Goal: Information Seeking & Learning: Check status

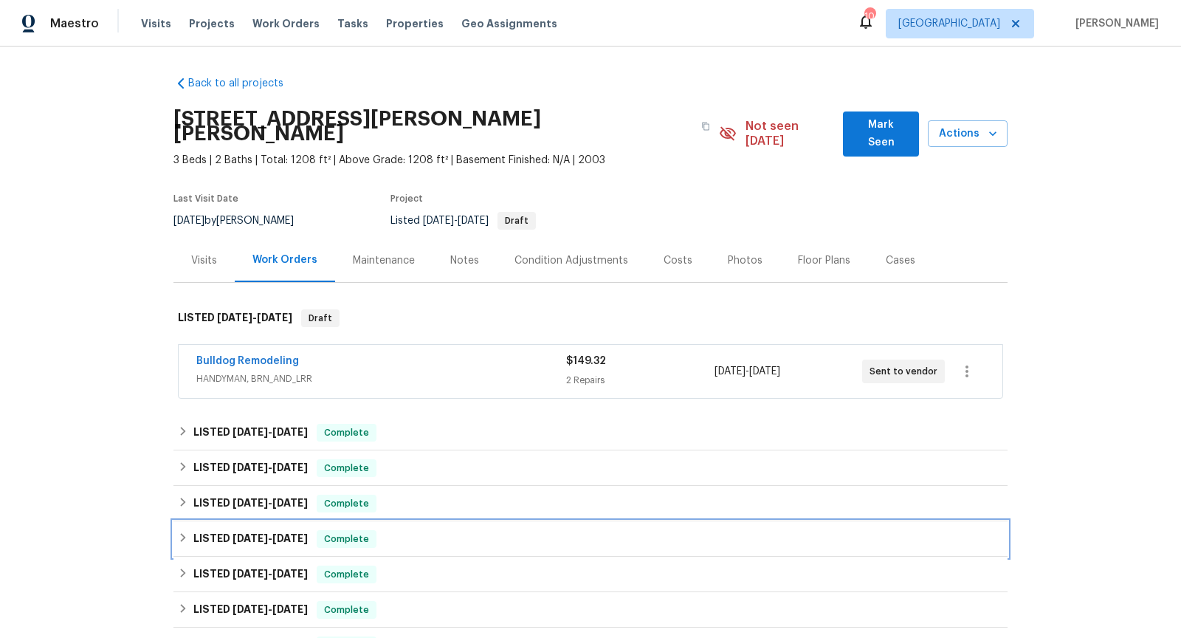
click at [572, 530] on div "LISTED [DATE] - [DATE] Complete" at bounding box center [590, 539] width 825 height 18
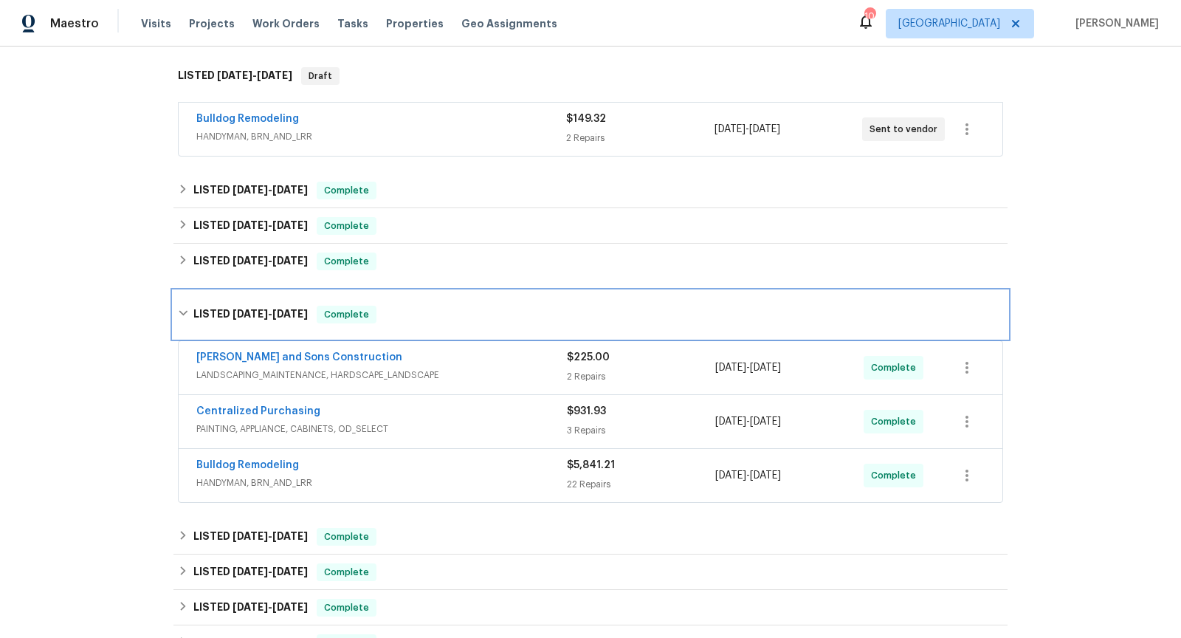
scroll to position [275, 0]
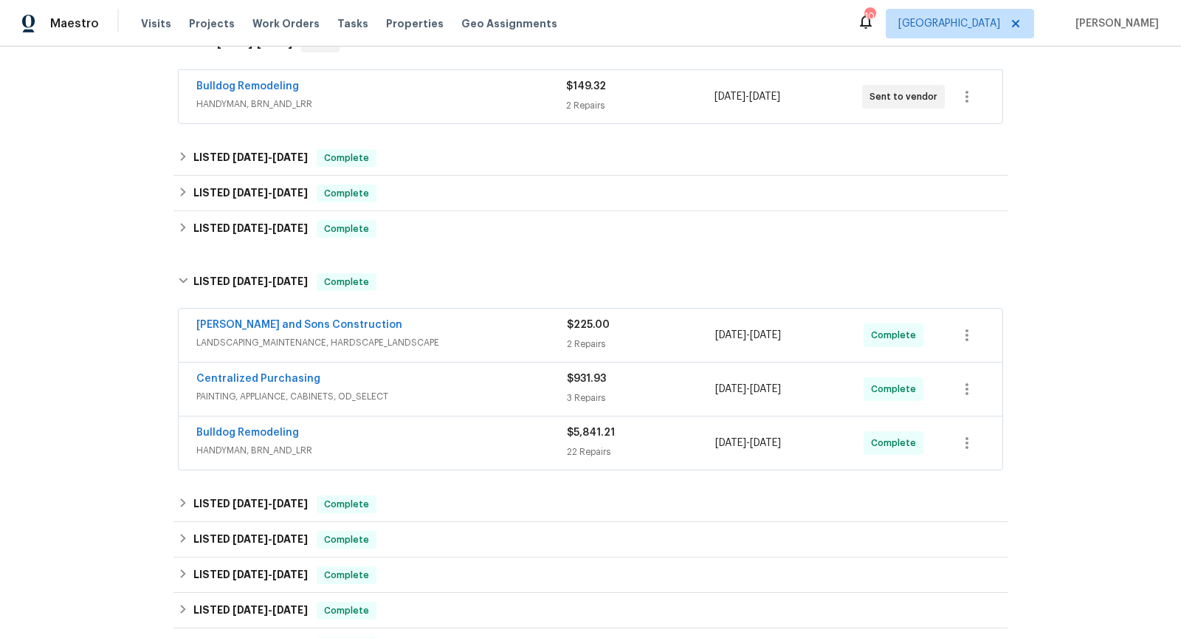
click at [494, 443] on span "HANDYMAN, BRN_AND_LRR" at bounding box center [381, 450] width 370 height 15
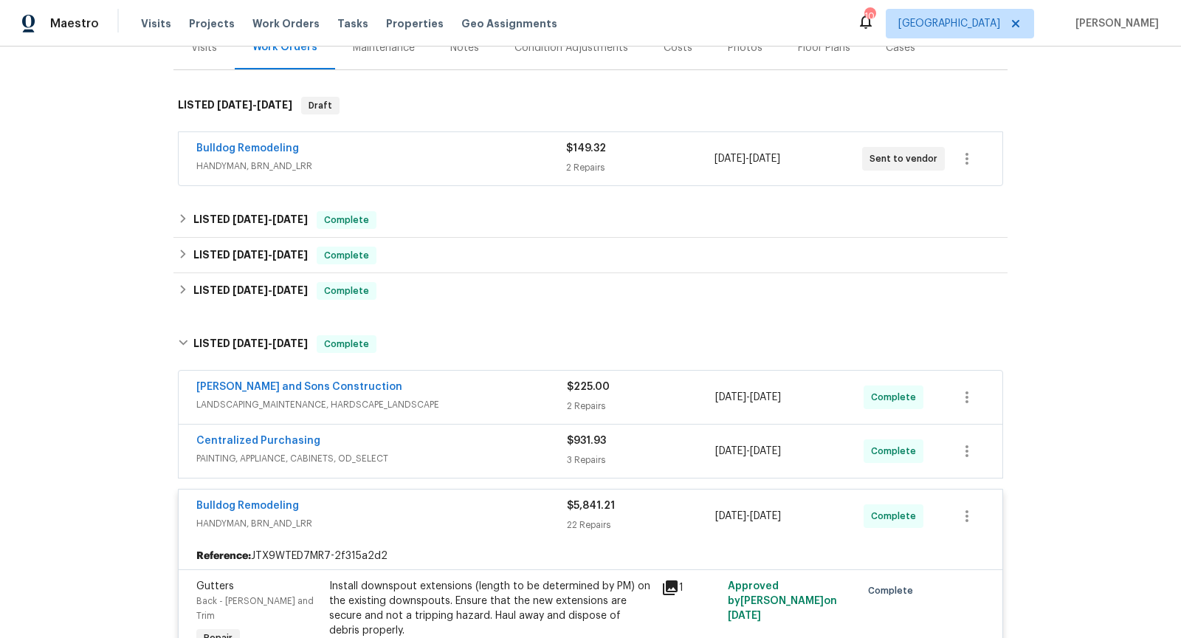
scroll to position [204, 0]
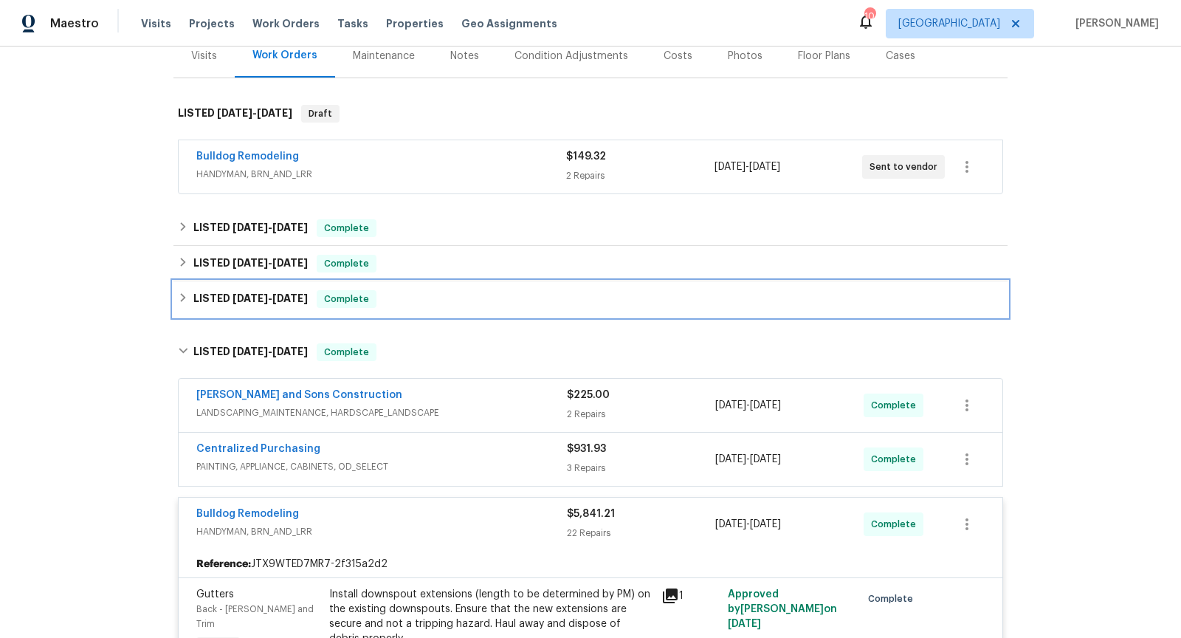
click at [391, 290] on div "LISTED [DATE] - [DATE] Complete" at bounding box center [590, 299] width 825 height 18
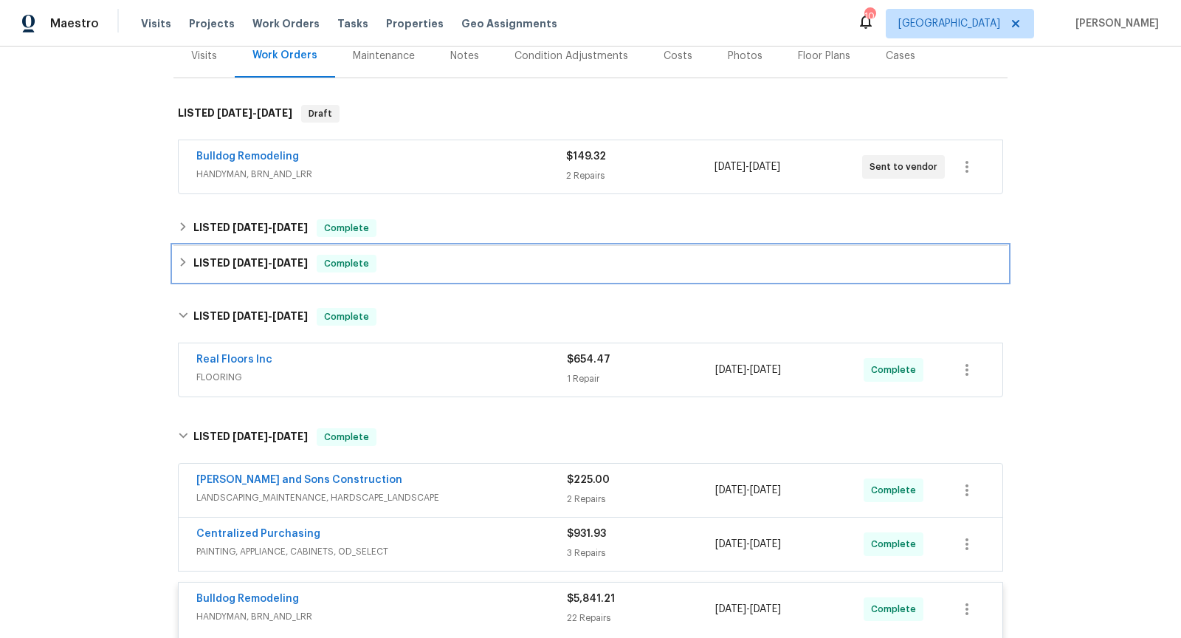
click at [480, 255] on div "LISTED [DATE] - [DATE] Complete" at bounding box center [590, 264] width 825 height 18
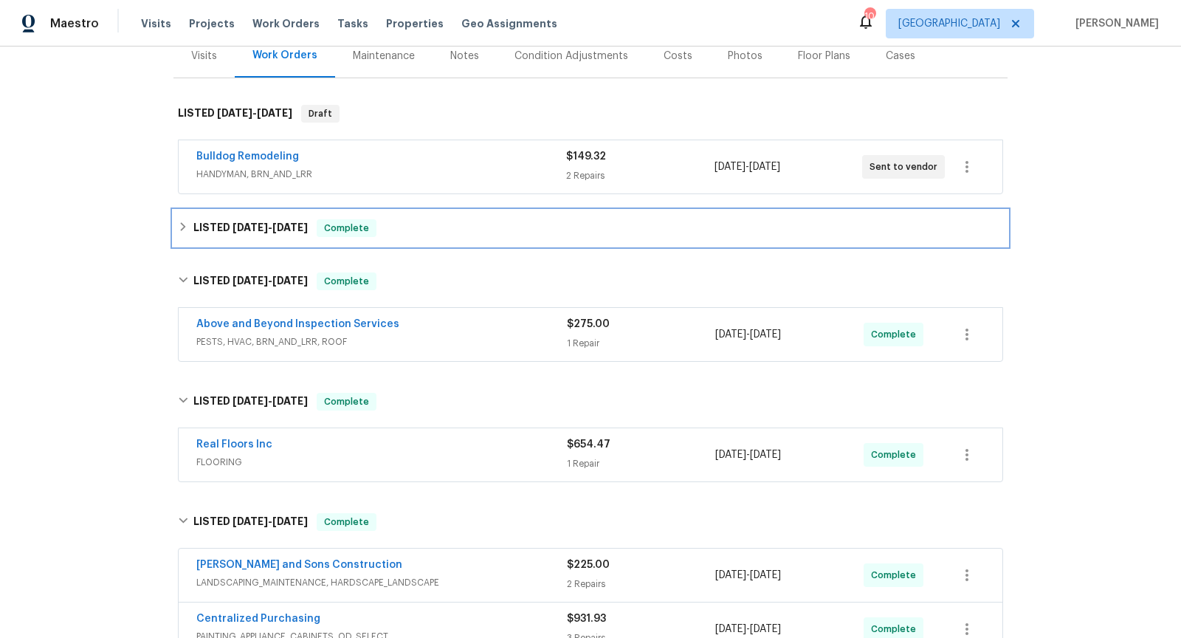
click at [477, 219] on div "LISTED [DATE] - [DATE] Complete" at bounding box center [590, 228] width 825 height 18
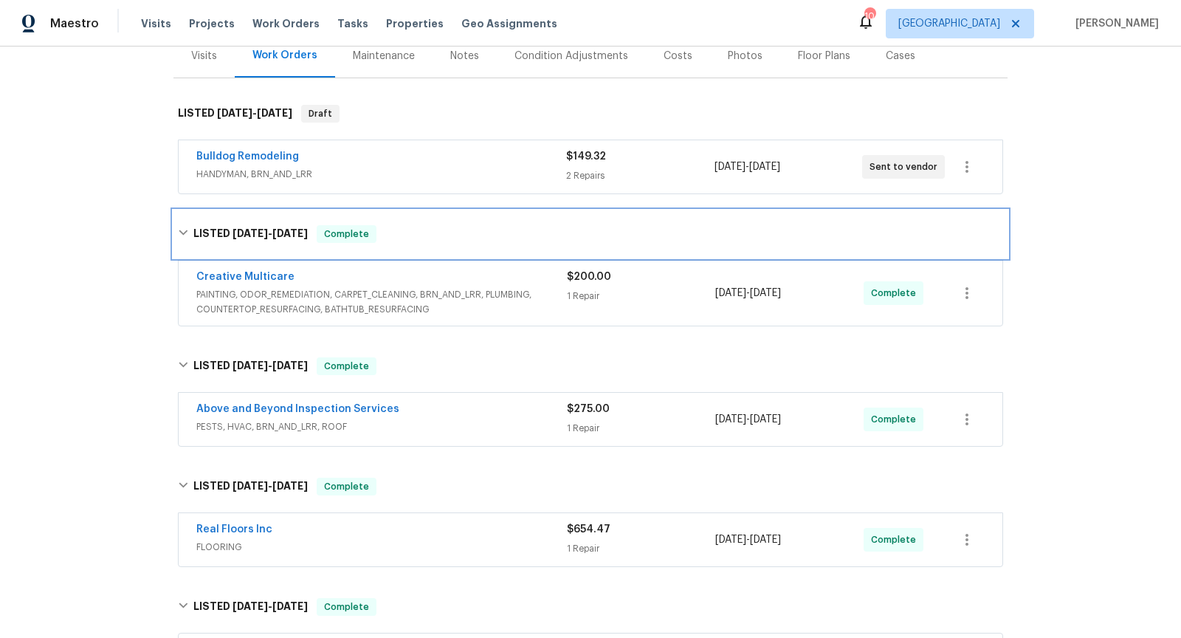
scroll to position [0, 0]
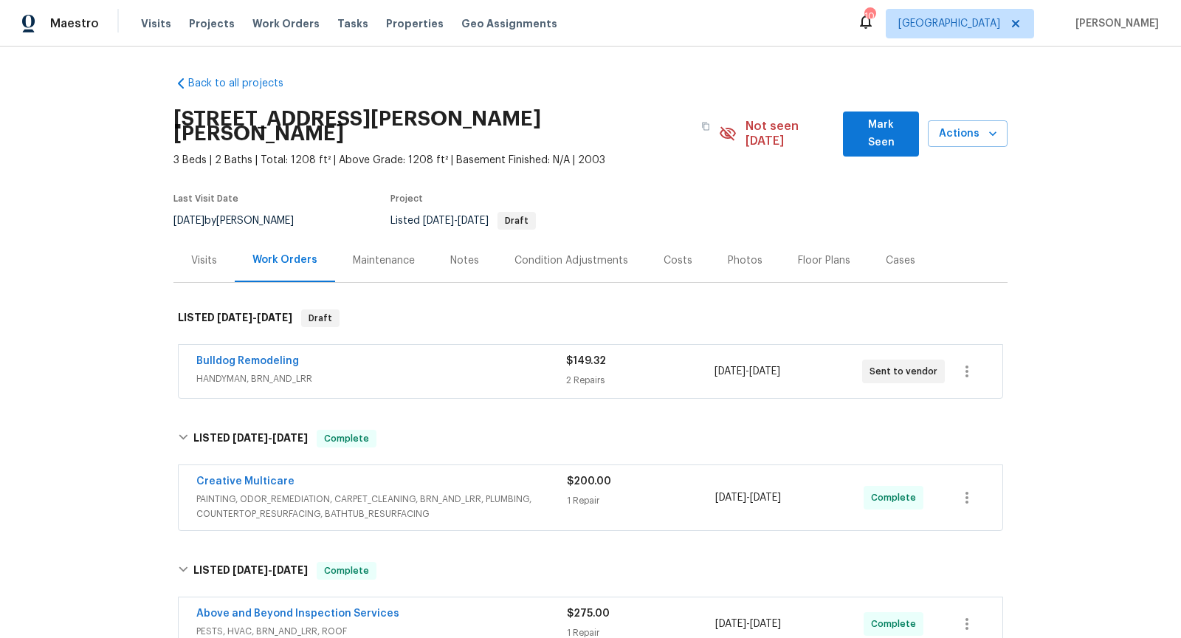
click at [728, 253] on div "Photos" at bounding box center [745, 260] width 35 height 15
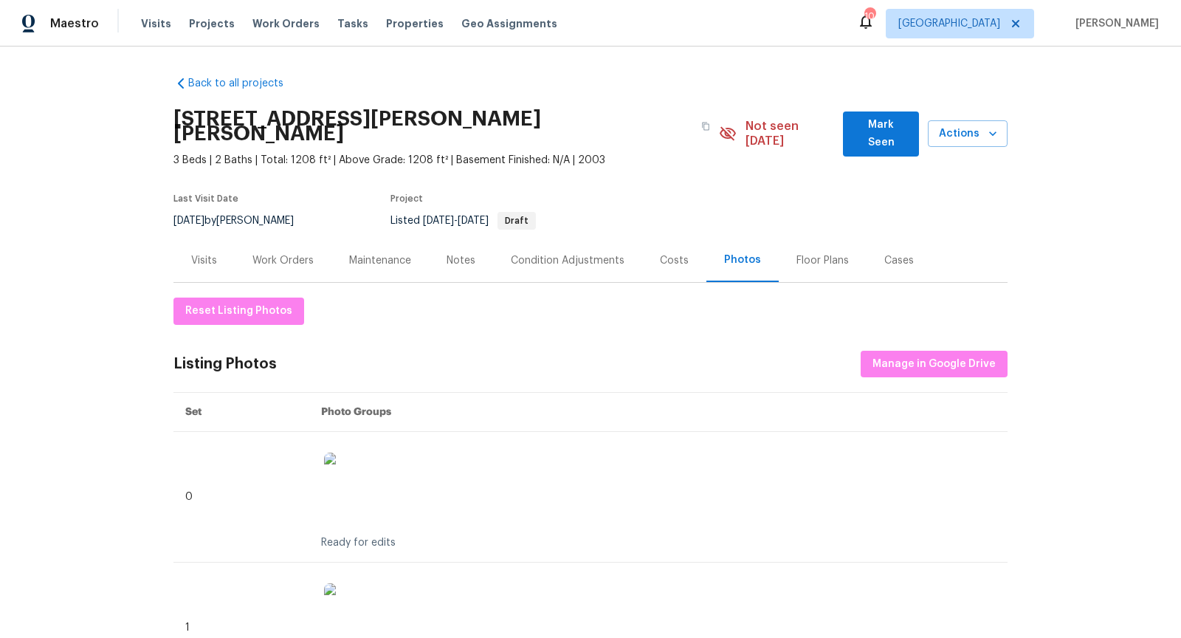
click at [268, 253] on div "Work Orders" at bounding box center [282, 260] width 61 height 15
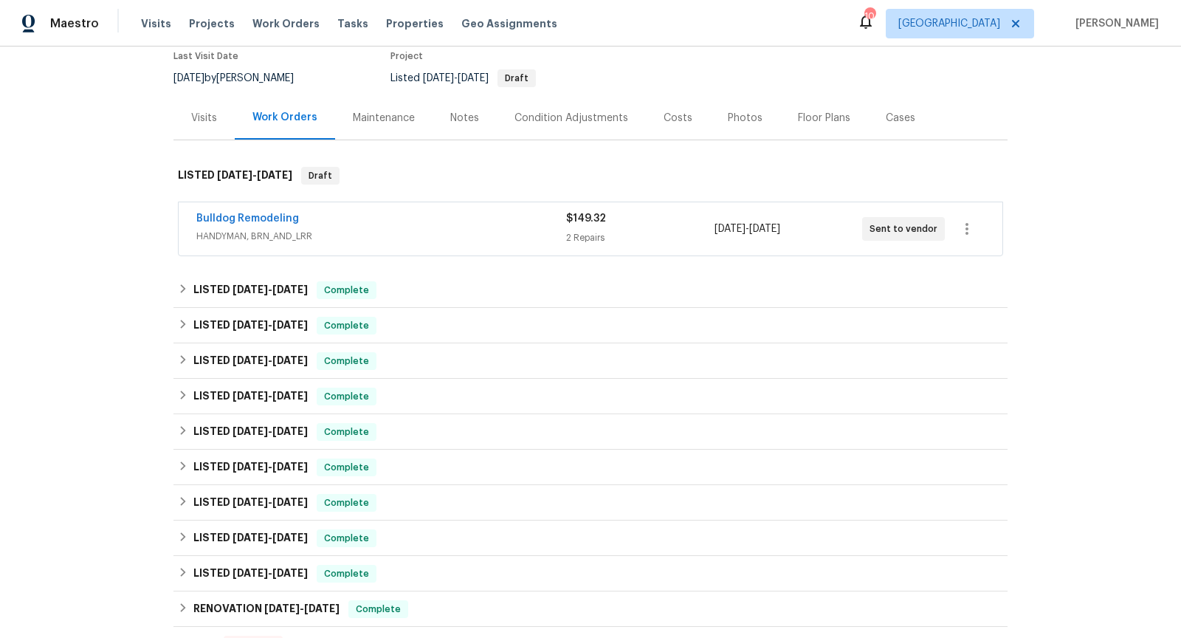
scroll to position [151, 0]
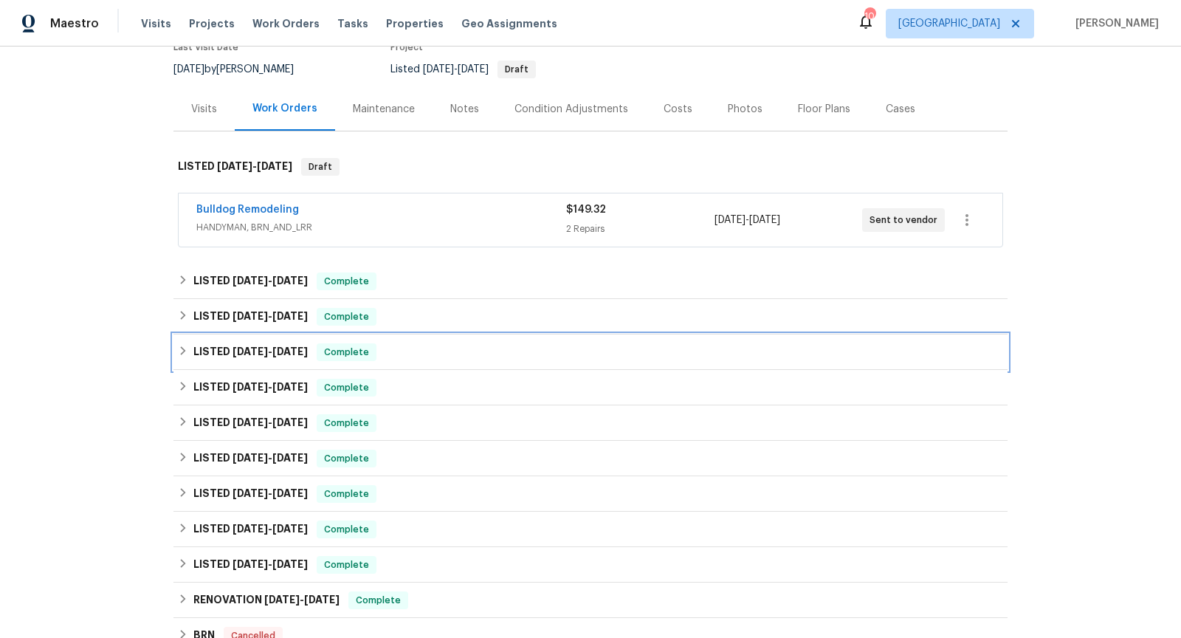
click at [474, 343] on div "LISTED [DATE] - [DATE] Complete" at bounding box center [590, 352] width 825 height 18
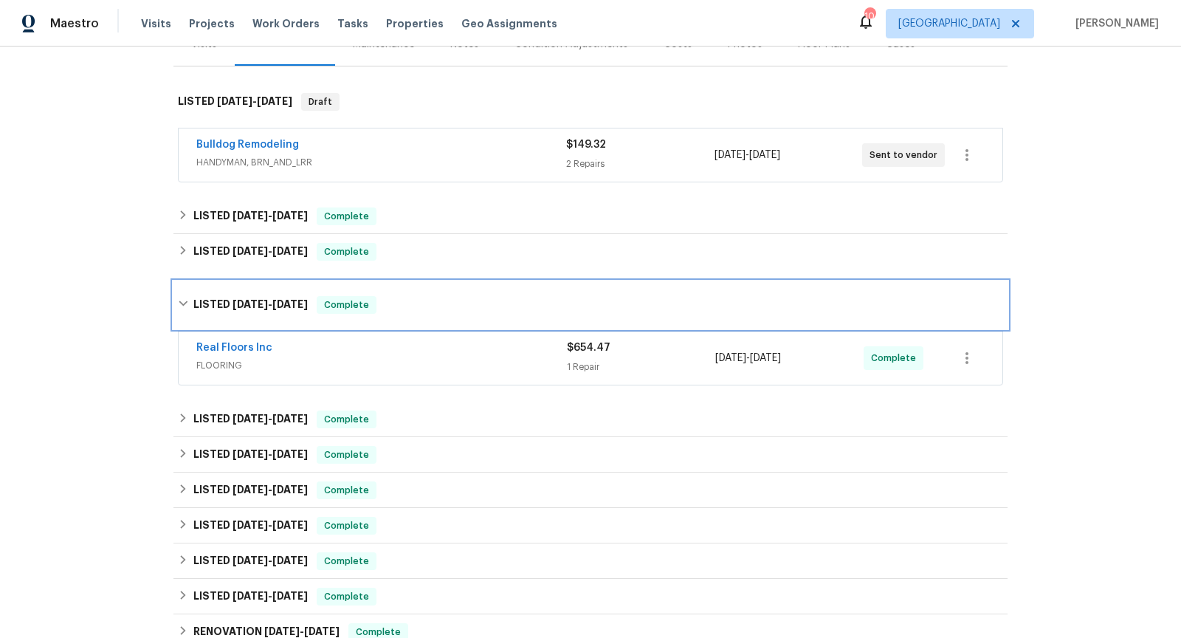
scroll to position [240, 0]
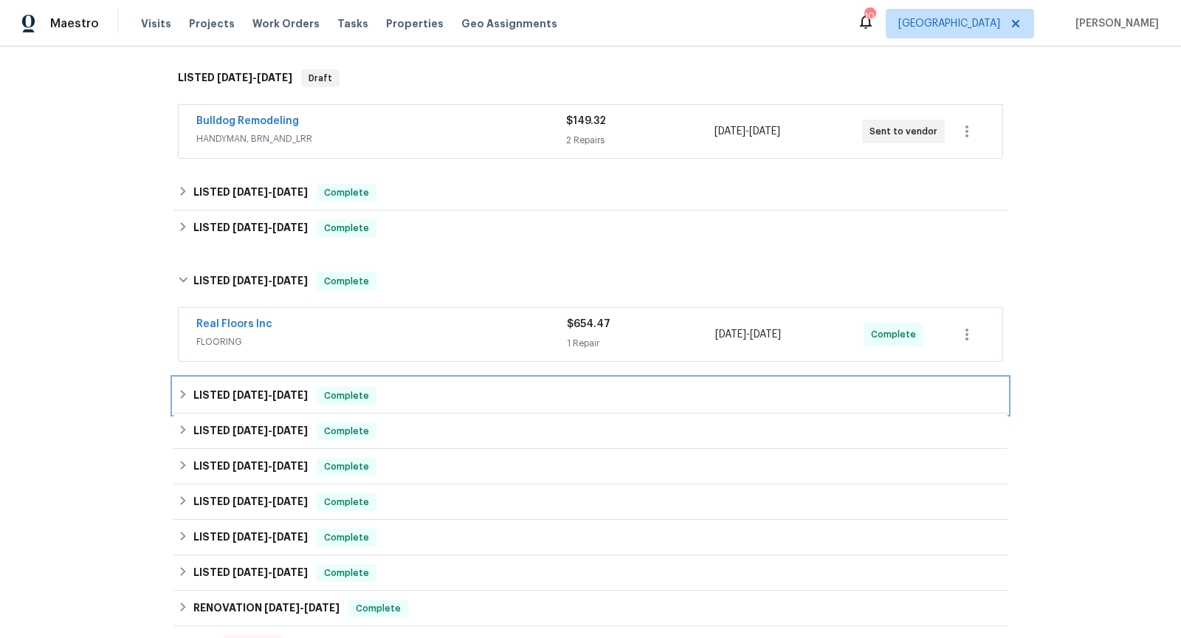
click at [466, 387] on div "LISTED [DATE] - [DATE] Complete" at bounding box center [590, 396] width 825 height 18
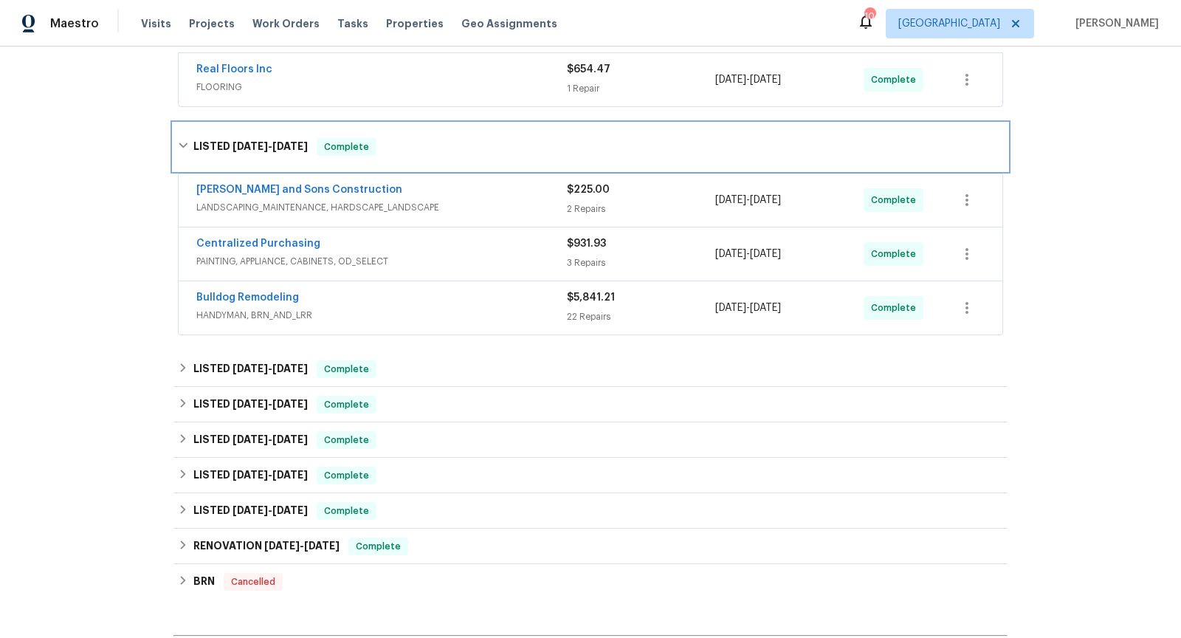
scroll to position [503, 0]
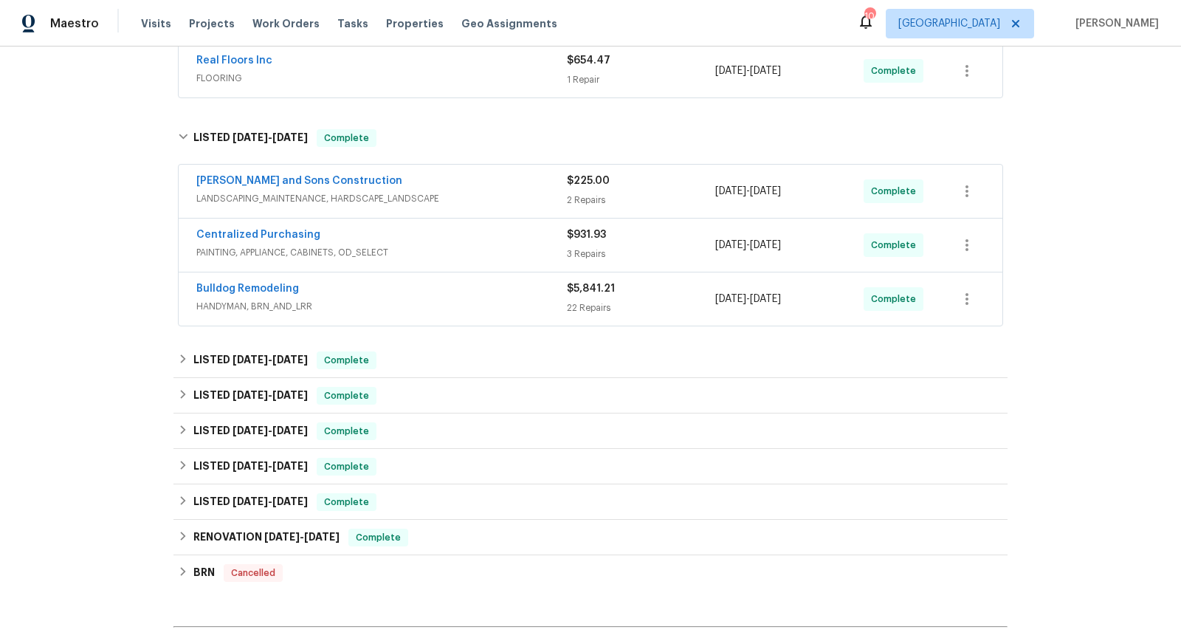
click at [463, 281] on div "Bulldog Remodeling" at bounding box center [381, 290] width 370 height 18
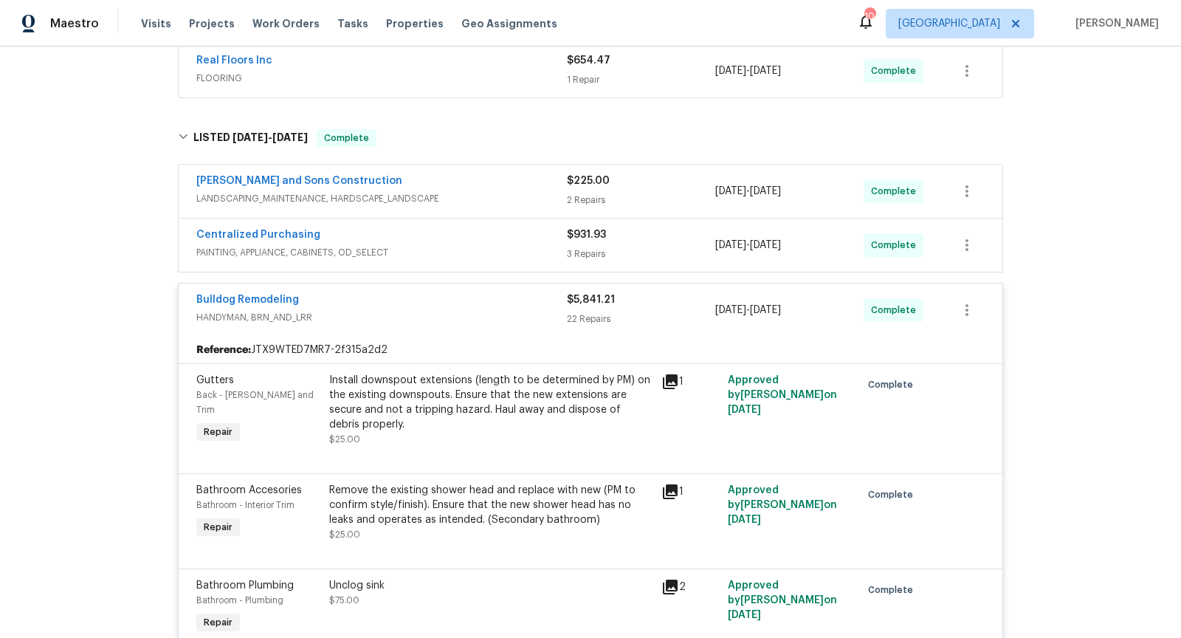
click at [446, 245] on span "PAINTING, APPLIANCE, CABINETS, OD_SELECT" at bounding box center [381, 252] width 370 height 15
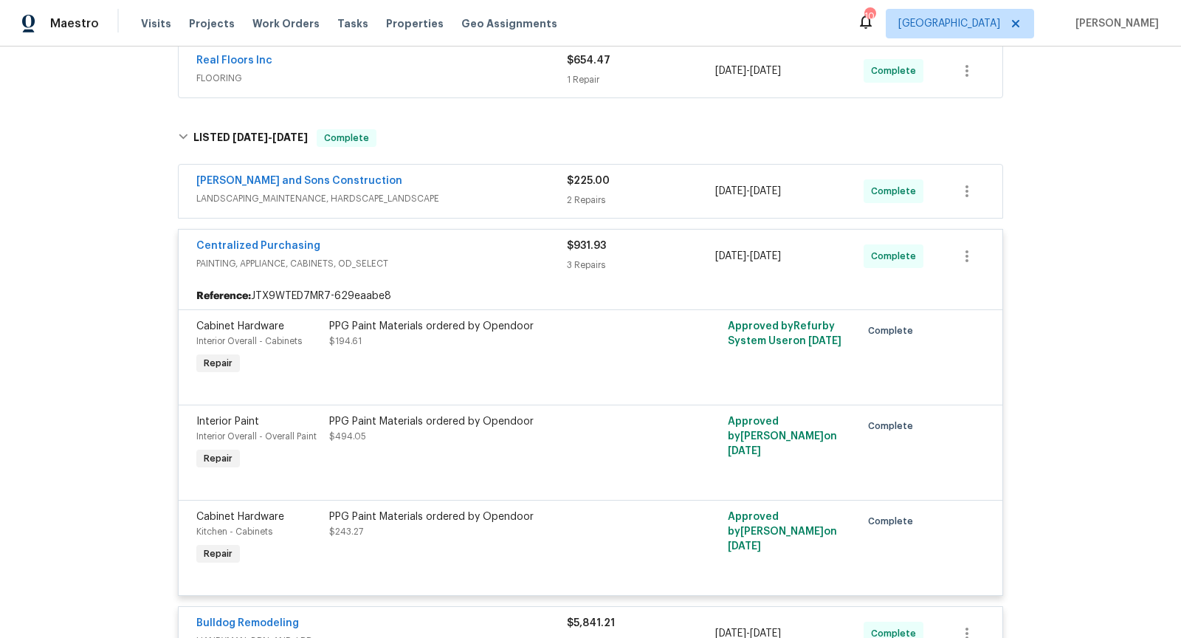
click at [446, 238] on div "Centralized Purchasing" at bounding box center [381, 247] width 370 height 18
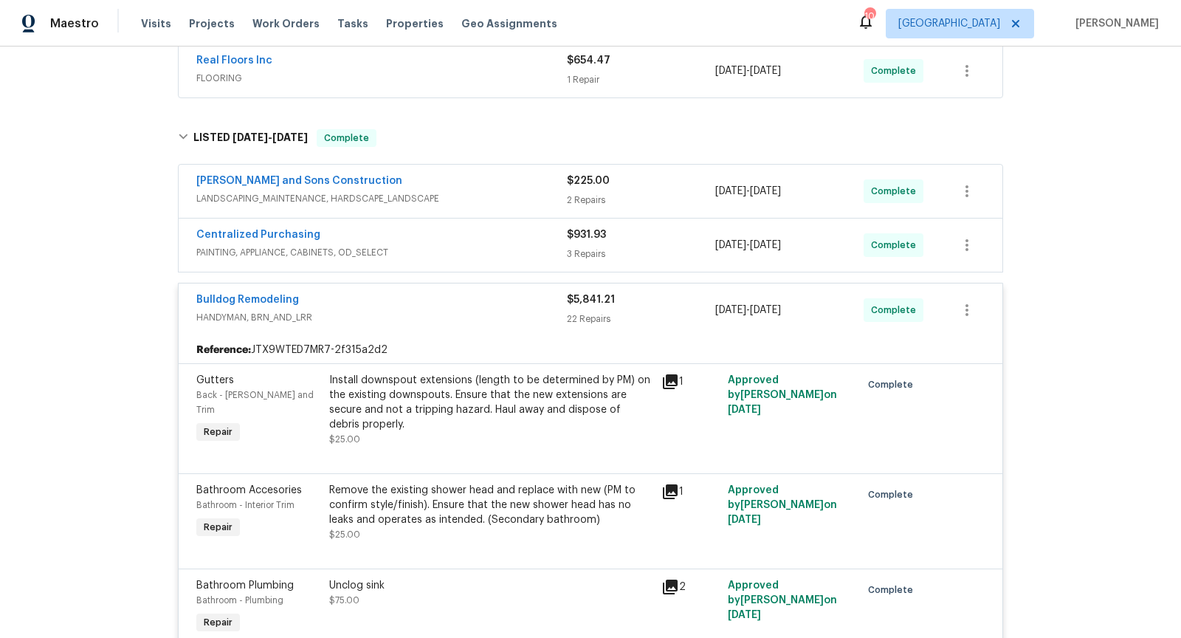
click at [440, 191] on span "LANDSCAPING_MAINTENANCE, HARDSCAPE_LANDSCAPE" at bounding box center [381, 198] width 370 height 15
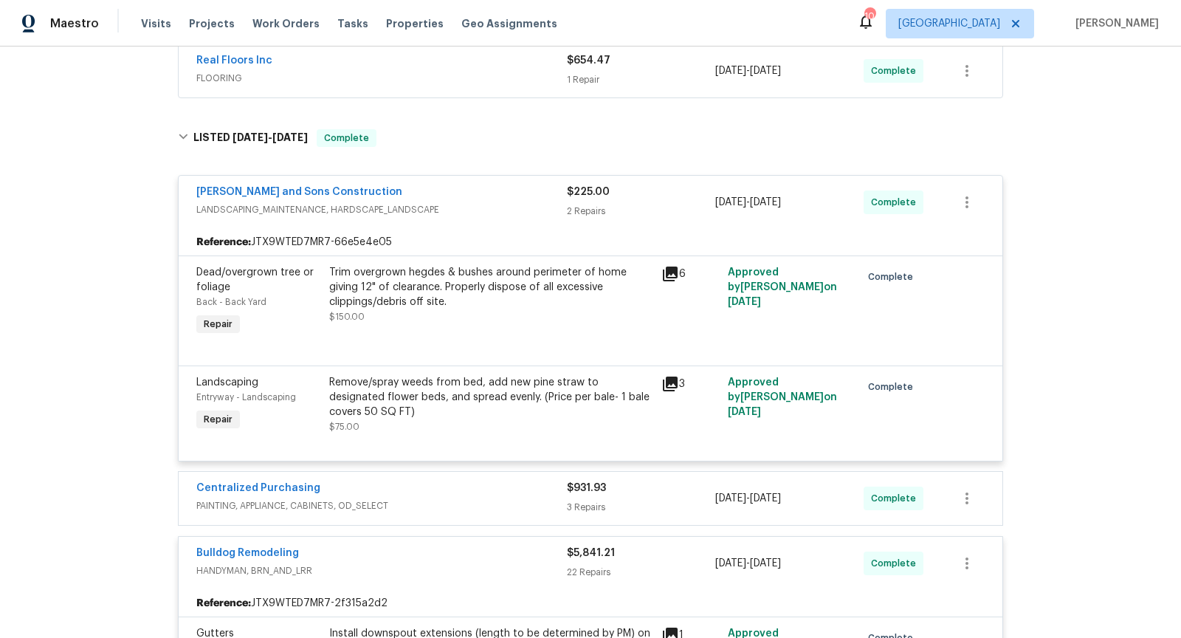
click at [440, 202] on span "LANDSCAPING_MAINTENANCE, HARDSCAPE_LANDSCAPE" at bounding box center [381, 209] width 370 height 15
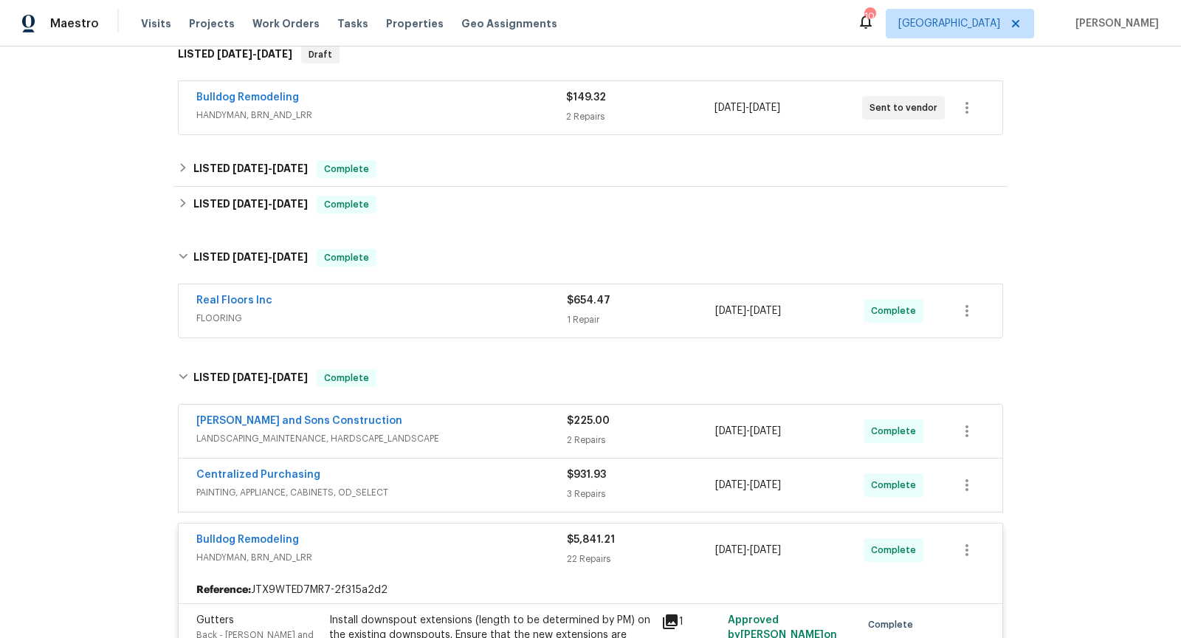
scroll to position [252, 0]
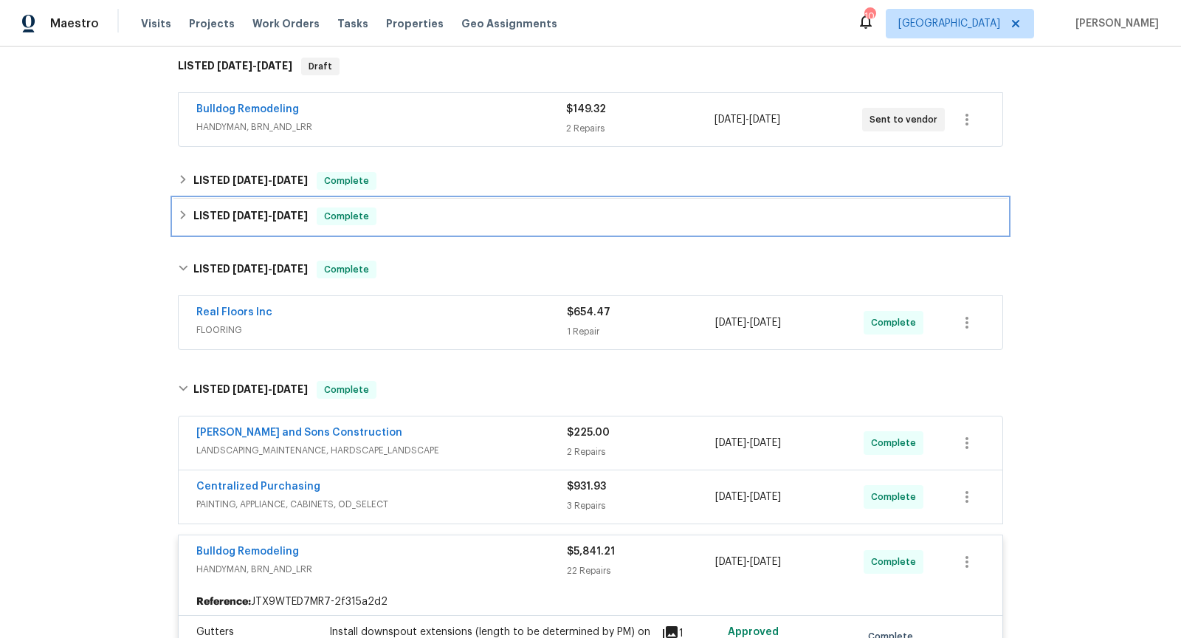
click at [315, 207] on div "LISTED [DATE] - [DATE] Complete" at bounding box center [590, 216] width 825 height 18
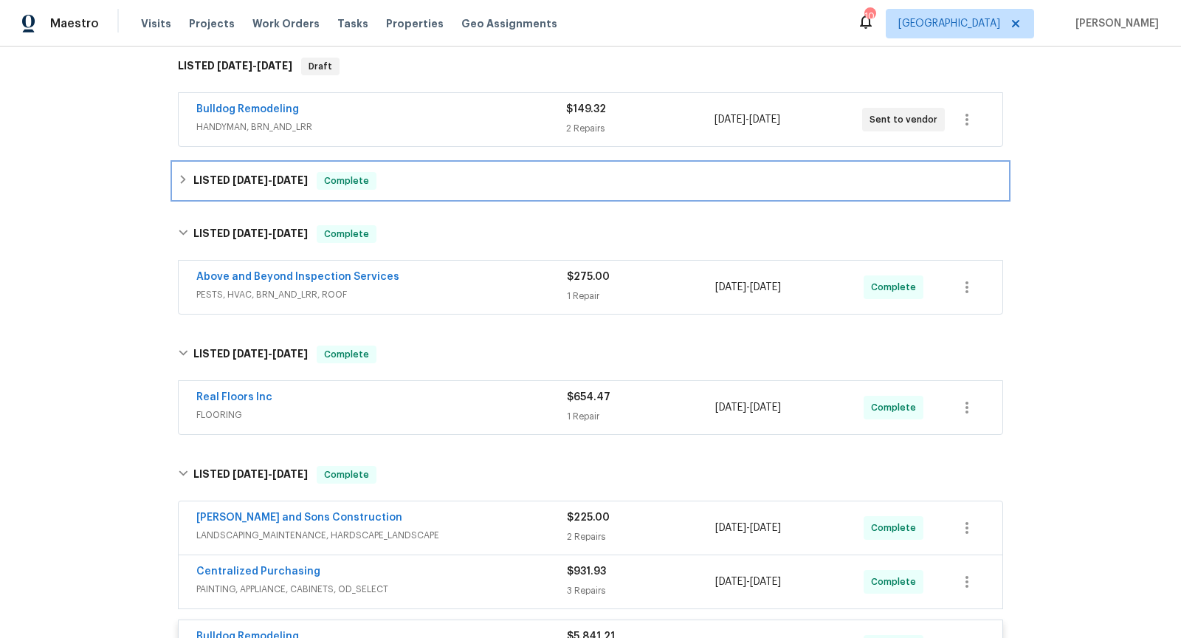
click at [286, 174] on div "LISTED [DATE] - [DATE] Complete" at bounding box center [590, 180] width 834 height 35
